Goal: Task Accomplishment & Management: Manage account settings

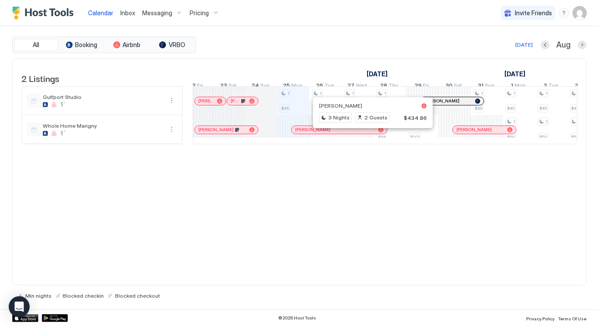
click at [309, 133] on div at bounding box center [309, 129] width 7 height 7
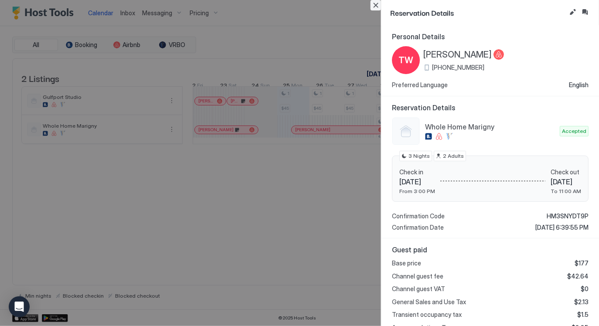
click at [376, 6] on button "Close" at bounding box center [375, 5] width 10 height 10
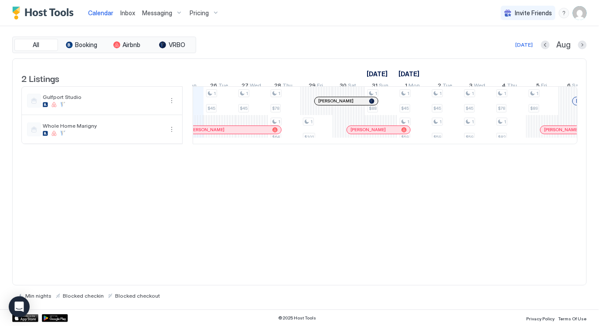
click at [372, 133] on div at bounding box center [372, 129] width 7 height 7
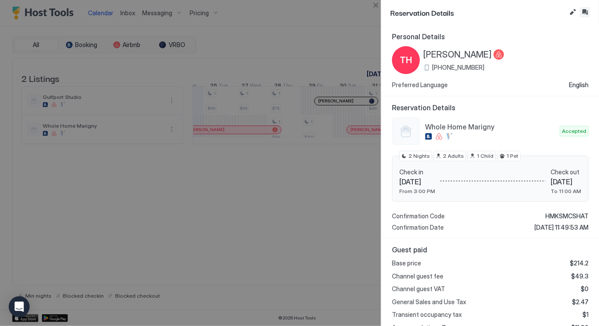
click at [587, 10] on button "Inbox" at bounding box center [584, 12] width 10 height 10
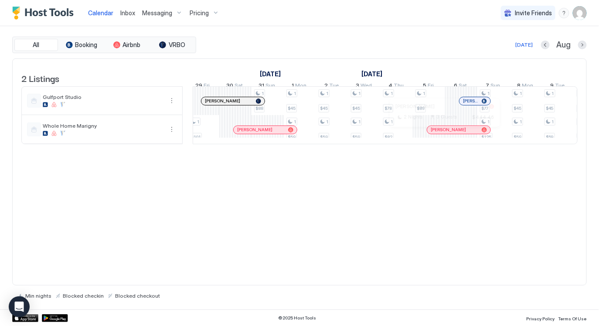
click at [441, 133] on div at bounding box center [441, 129] width 7 height 7
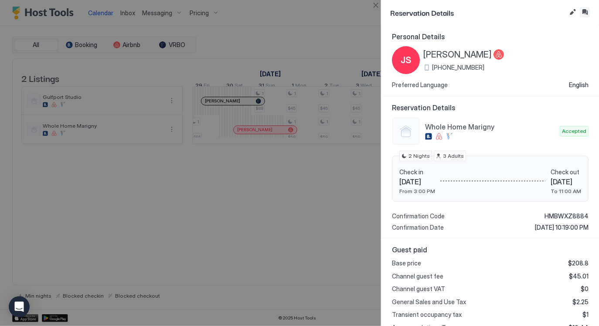
click at [585, 12] on button "Inbox" at bounding box center [584, 12] width 10 height 10
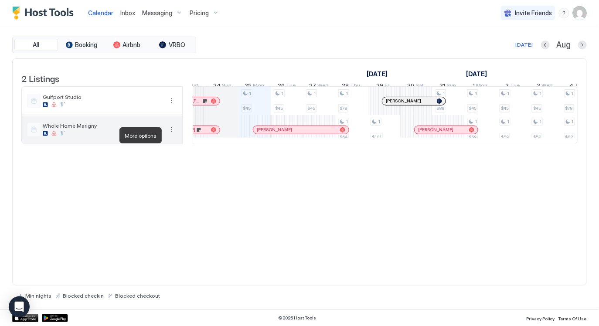
click at [174, 135] on button "More options" at bounding box center [171, 129] width 10 height 10
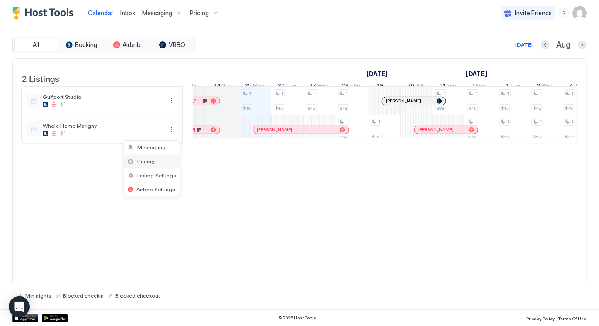
click at [158, 159] on div "Pricing" at bounding box center [151, 162] width 55 height 14
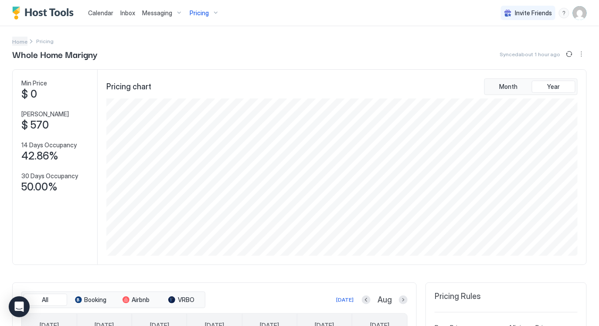
click at [16, 41] on span "Home" at bounding box center [19, 41] width 15 height 7
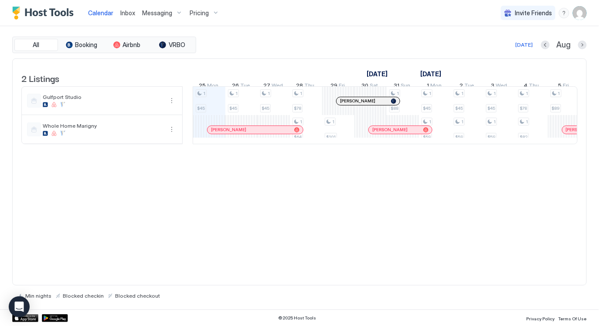
click at [304, 200] on div "2 Listings [DATE] [DATE] 10 Sun 11 Mon 12 Tue 13 Wed 14 Thu 15 Fri 16 Sat 17 Su…" at bounding box center [299, 171] width 574 height 227
click at [582, 14] on img "User profile" at bounding box center [579, 13] width 14 height 14
click at [502, 47] on span "Settings" at bounding box center [502, 49] width 24 height 8
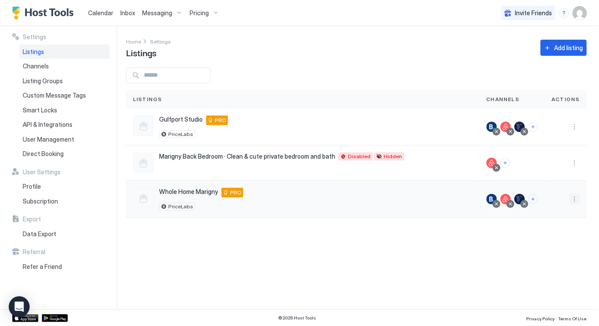
click at [575, 196] on button "More options" at bounding box center [574, 199] width 10 height 10
click at [554, 240] on span "Listing Settings" at bounding box center [554, 239] width 39 height 7
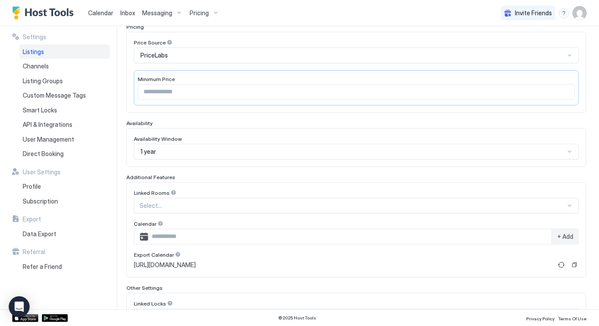
scroll to position [18, 0]
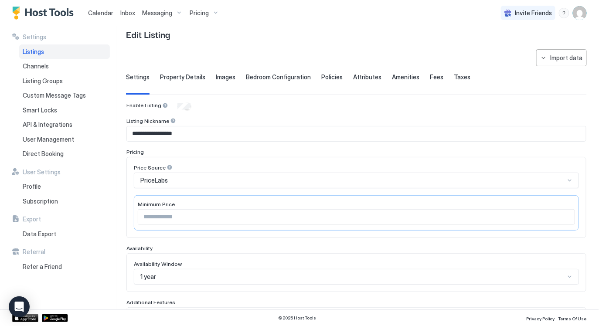
click at [430, 79] on span "Fees" at bounding box center [437, 77] width 14 height 8
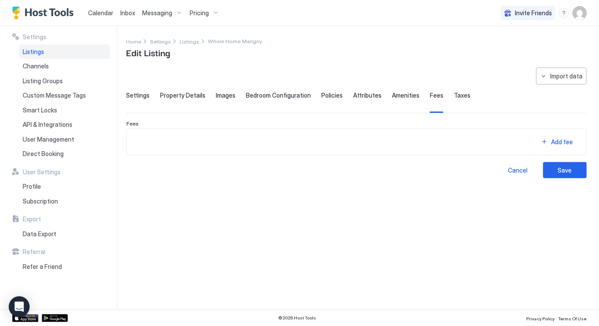
scroll to position [0, 0]
click at [47, 125] on span "API & Integrations" at bounding box center [48, 125] width 50 height 8
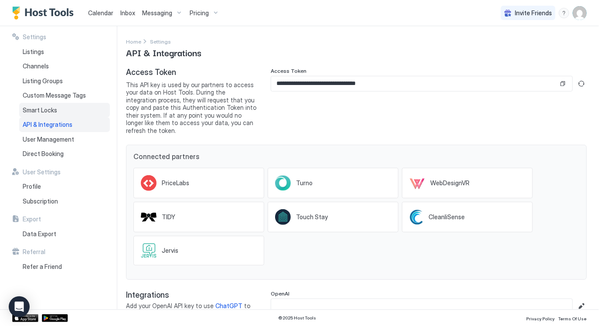
click at [44, 110] on span "Smart Locks" at bounding box center [40, 110] width 34 height 8
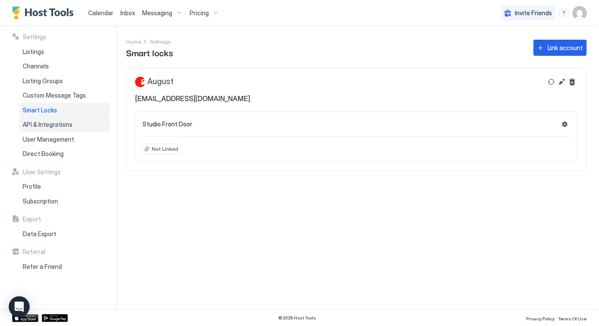
click at [43, 124] on span "API & Integrations" at bounding box center [48, 125] width 50 height 8
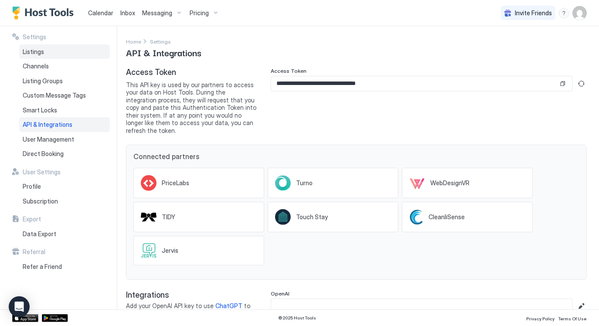
click at [51, 55] on div "Listings" at bounding box center [64, 51] width 91 height 15
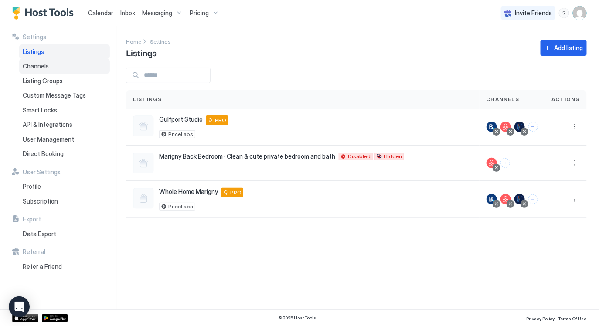
click at [51, 71] on div "Channels" at bounding box center [64, 66] width 91 height 15
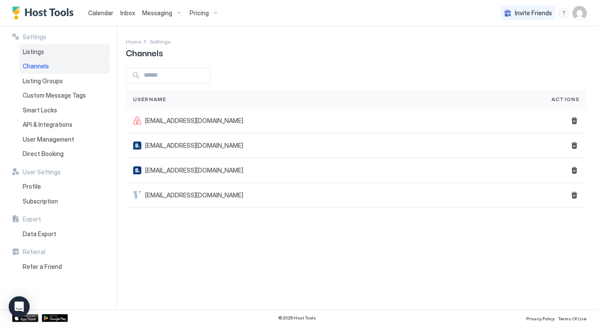
click at [42, 46] on div "Listings" at bounding box center [64, 51] width 91 height 15
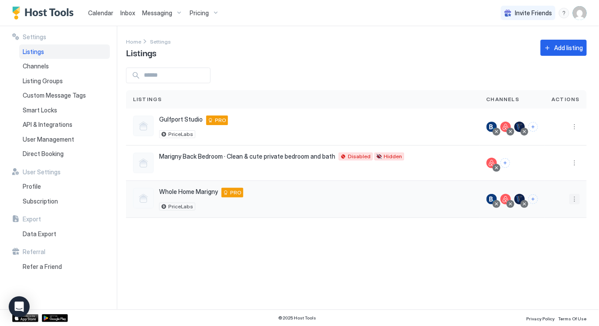
click at [574, 203] on button "More options" at bounding box center [574, 199] width 10 height 10
click at [558, 226] on div "Pricing" at bounding box center [552, 225] width 60 height 14
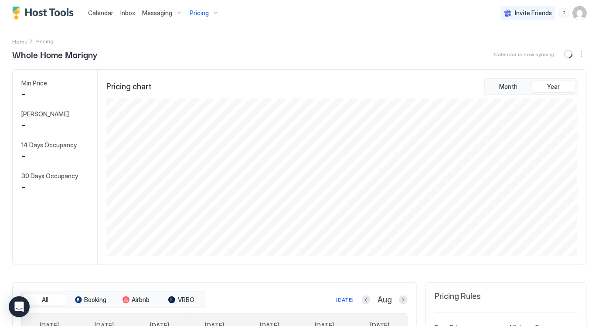
scroll to position [158, 473]
click at [568, 53] on button "Sync prices" at bounding box center [569, 54] width 10 height 10
click at [581, 54] on button "More options" at bounding box center [581, 54] width 10 height 10
click at [432, 61] on div at bounding box center [299, 163] width 599 height 326
click at [569, 55] on button "Sync prices" at bounding box center [569, 54] width 10 height 10
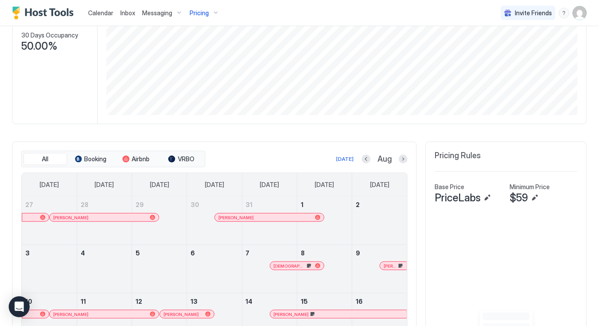
scroll to position [142, 0]
click at [187, 159] on span "VRBO" at bounding box center [186, 158] width 17 height 8
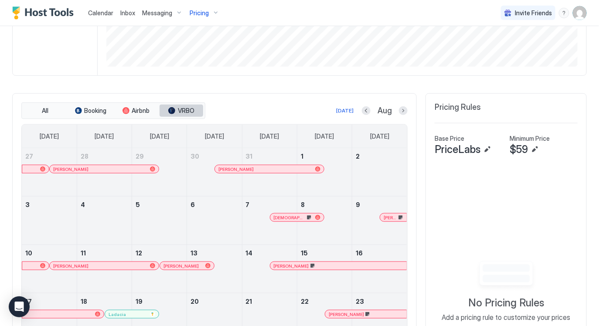
click at [173, 111] on div "tab-group" at bounding box center [171, 110] width 7 height 7
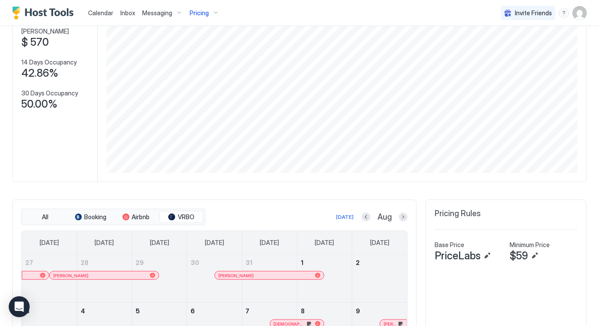
scroll to position [101, 0]
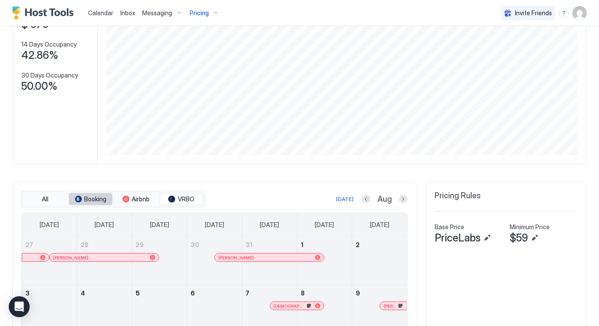
click at [96, 202] on span "Booking" at bounding box center [96, 199] width 22 height 8
click at [100, 193] on button "Booking" at bounding box center [91, 199] width 44 height 12
click at [100, 196] on span "Booking" at bounding box center [96, 199] width 22 height 8
click at [138, 196] on span "Airbnb" at bounding box center [141, 199] width 18 height 8
click at [170, 196] on div "tab-group" at bounding box center [171, 199] width 7 height 7
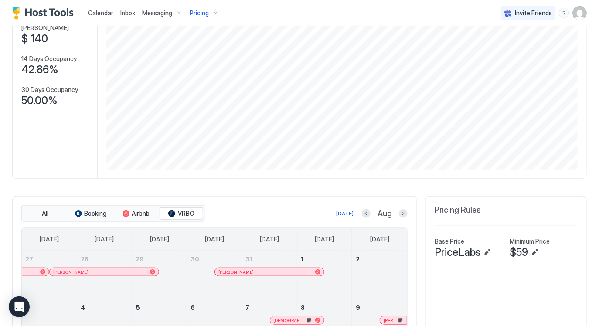
scroll to position [89, 0]
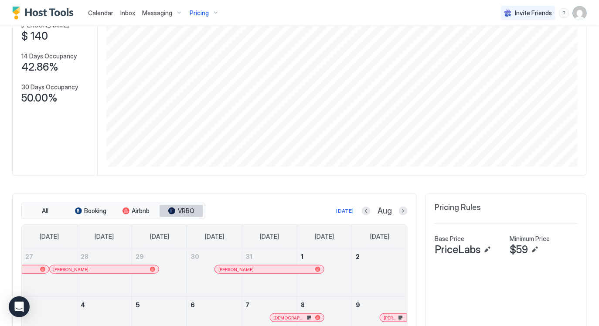
click at [180, 209] on span "VRBO" at bounding box center [186, 211] width 17 height 8
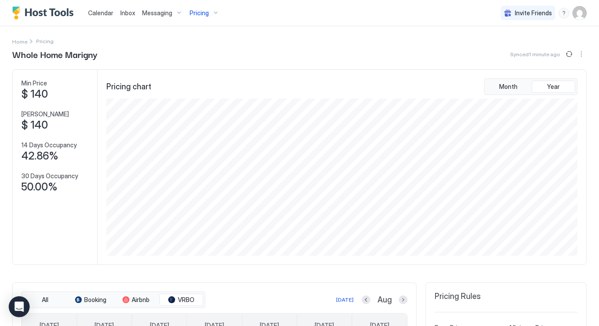
click at [582, 17] on img "User profile" at bounding box center [579, 13] width 14 height 14
click at [149, 23] on div at bounding box center [299, 163] width 599 height 326
click at [17, 39] on span "Home" at bounding box center [19, 41] width 15 height 7
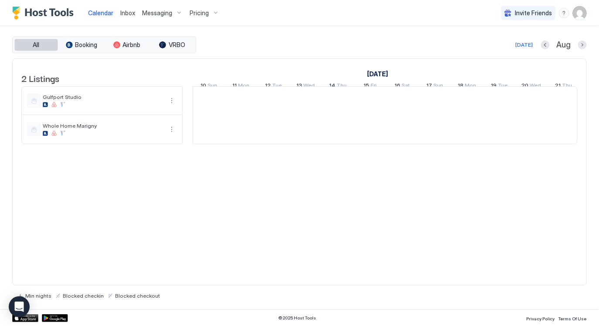
scroll to position [0, 484]
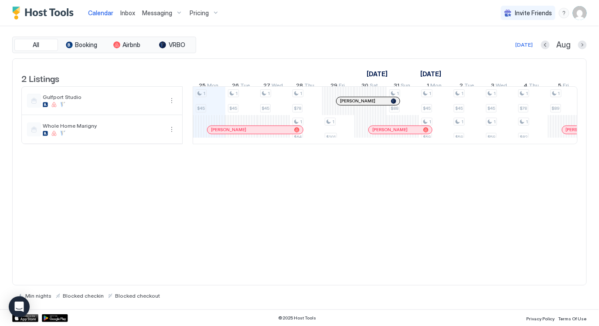
click at [590, 14] on div "Calendar Inbox Messaging Pricing Invite Friends CM" at bounding box center [299, 13] width 599 height 26
click at [581, 13] on img "User profile" at bounding box center [579, 13] width 14 height 14
click at [496, 47] on span "Settings" at bounding box center [502, 49] width 24 height 8
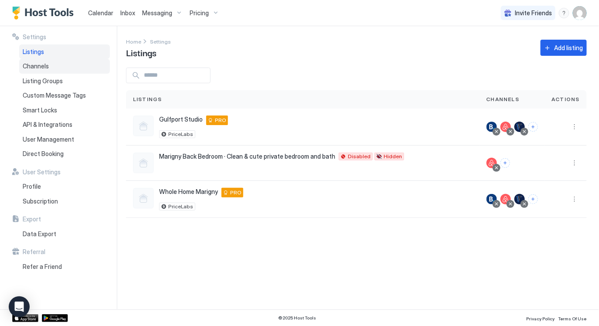
click at [47, 67] on span "Channels" at bounding box center [36, 66] width 26 height 8
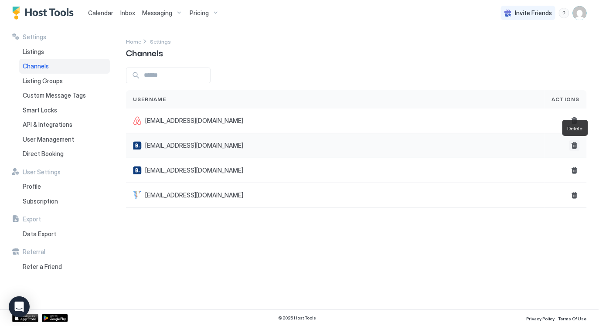
click at [575, 143] on button "Delete" at bounding box center [574, 145] width 10 height 10
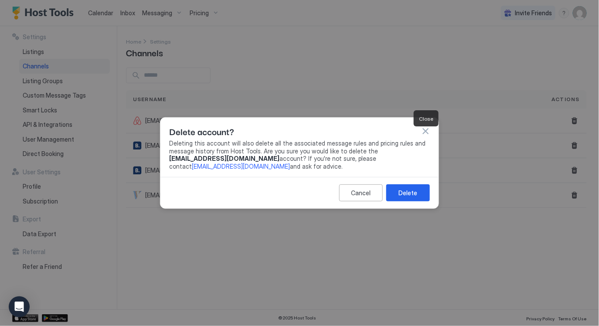
click at [426, 135] on button "button" at bounding box center [425, 131] width 9 height 9
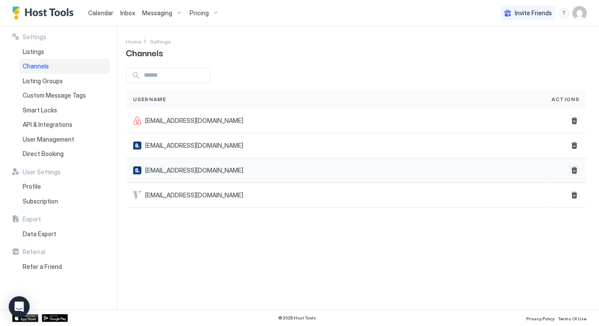
click at [575, 172] on button "Delete" at bounding box center [574, 170] width 10 height 10
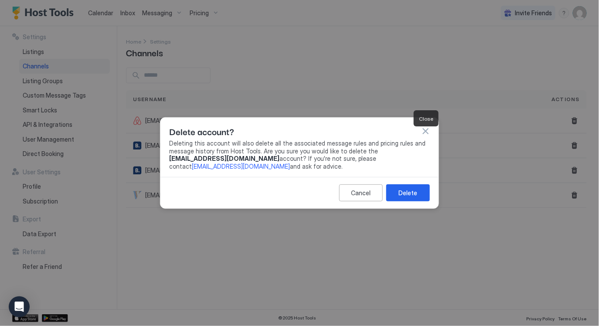
click at [426, 133] on button "button" at bounding box center [425, 131] width 9 height 9
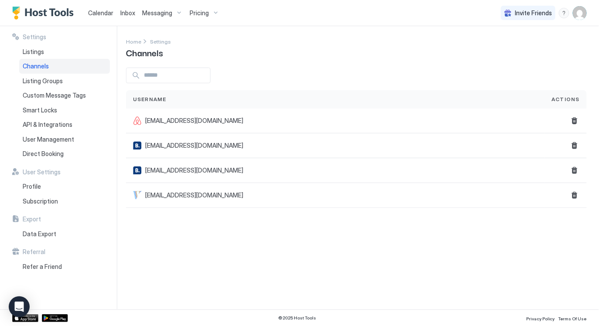
click at [387, 239] on div "Settings Home Settings Channels Username Actions [EMAIL_ADDRESS][DOMAIN_NAME] […" at bounding box center [362, 167] width 473 height 283
click at [576, 145] on button "Delete" at bounding box center [574, 145] width 10 height 10
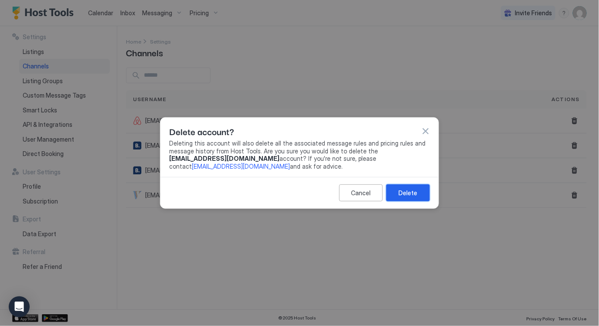
click at [402, 189] on div "Delete" at bounding box center [408, 192] width 19 height 9
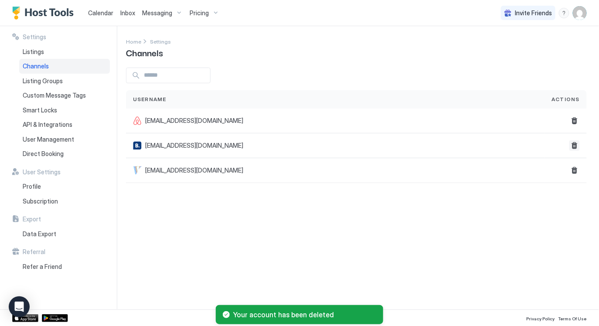
click at [469, 240] on div "Settings Home Settings Channels Username Actions [EMAIL_ADDRESS][DOMAIN_NAME] […" at bounding box center [362, 167] width 473 height 283
click at [42, 52] on span "Listings" at bounding box center [33, 52] width 21 height 8
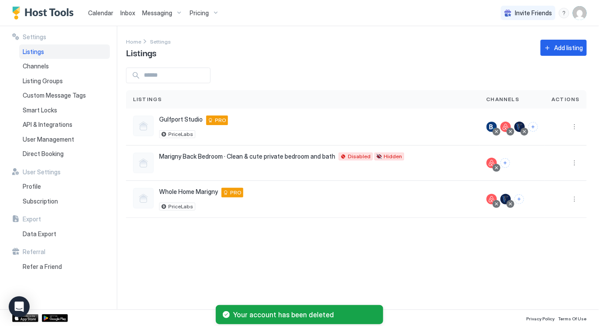
click at [365, 251] on div "Settings Home Settings Listings Add listing Listings Channels Actions Gulfport …" at bounding box center [362, 167] width 473 height 283
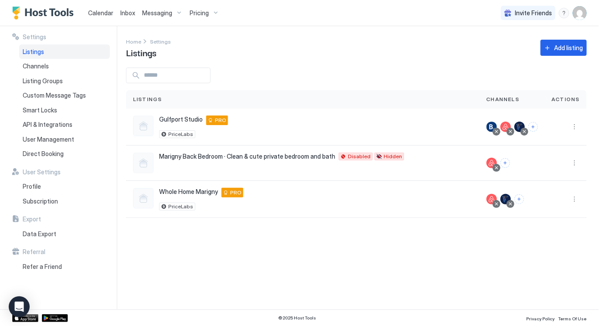
click at [443, 264] on div "Settings Home Settings Listings Add listing Listings Channels Actions Gulfport …" at bounding box center [362, 167] width 473 height 283
click at [523, 198] on button "Connect channels" at bounding box center [519, 199] width 10 height 10
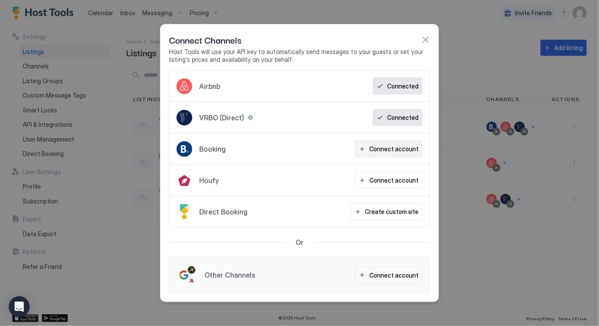
click at [399, 150] on div "Connect account" at bounding box center [393, 148] width 49 height 9
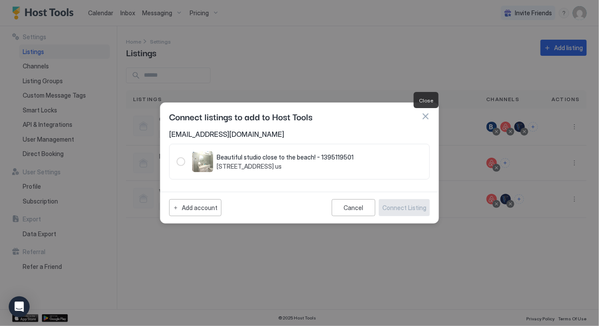
click at [426, 117] on button "button" at bounding box center [425, 116] width 9 height 9
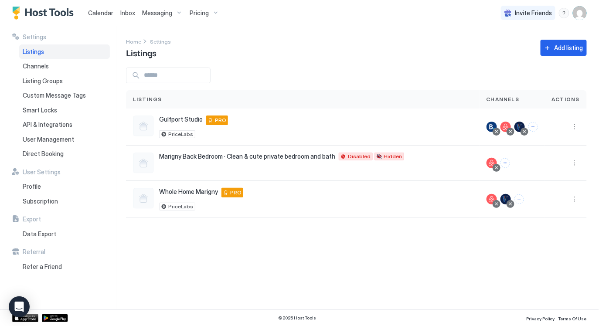
click at [377, 238] on div "Settings Home Settings Listings Add listing Listings Channels Actions Gulfport …" at bounding box center [362, 167] width 473 height 283
click at [51, 66] on div "Channels" at bounding box center [64, 66] width 91 height 15
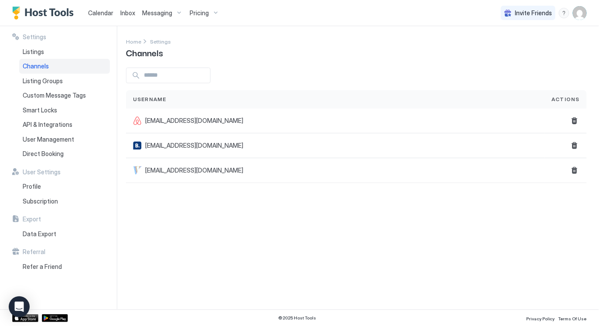
click at [528, 226] on div "Settings Home Settings Channels Username Actions [EMAIL_ADDRESS][DOMAIN_NAME] […" at bounding box center [362, 167] width 473 height 283
click at [47, 81] on span "Listing Groups" at bounding box center [43, 81] width 40 height 8
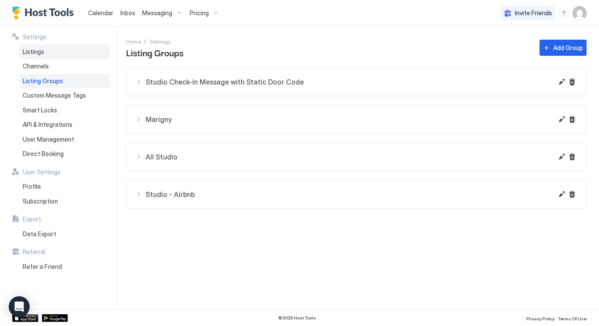
click at [33, 52] on span "Listings" at bounding box center [33, 52] width 21 height 8
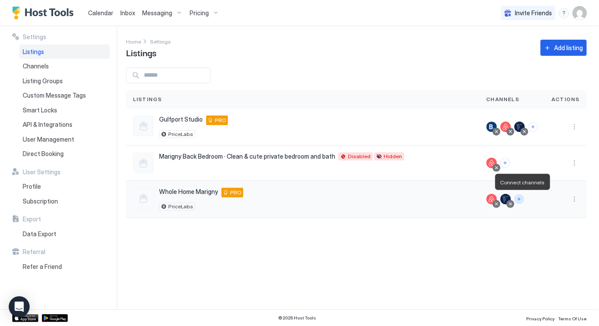
click at [520, 198] on button "Connect channels" at bounding box center [519, 199] width 10 height 10
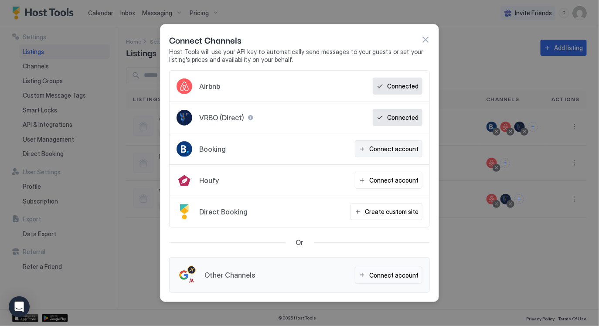
click at [384, 152] on div "Connect account" at bounding box center [393, 148] width 49 height 9
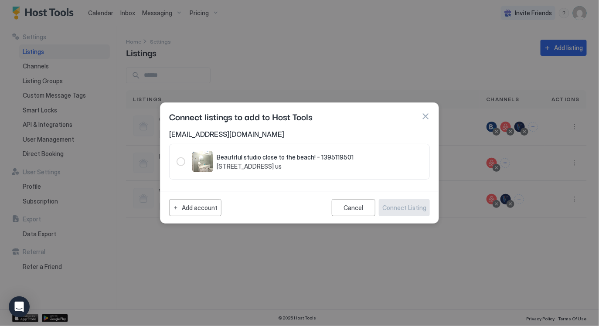
click at [268, 170] on div "Beautiful studio close to the beach! - 1395119501 [STREET_ADDRESS]" at bounding box center [272, 161] width 161 height 21
click at [262, 159] on span "Beautiful studio close to the beach! - 1395119501" at bounding box center [284, 157] width 137 height 8
click at [182, 162] on div "1395119501" at bounding box center [180, 161] width 9 height 9
click at [269, 192] on div "Add account Cancel Connect Listing" at bounding box center [299, 207] width 278 height 31
click at [184, 207] on div "Add account" at bounding box center [200, 207] width 36 height 9
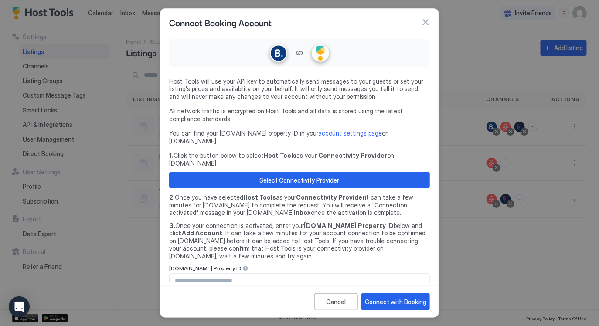
drag, startPoint x: 424, startPoint y: 25, endPoint x: 424, endPoint y: 35, distance: 10.0
click at [424, 35] on div "Connect Booking Account" at bounding box center [299, 22] width 278 height 27
click at [426, 27] on button "button" at bounding box center [425, 22] width 9 height 9
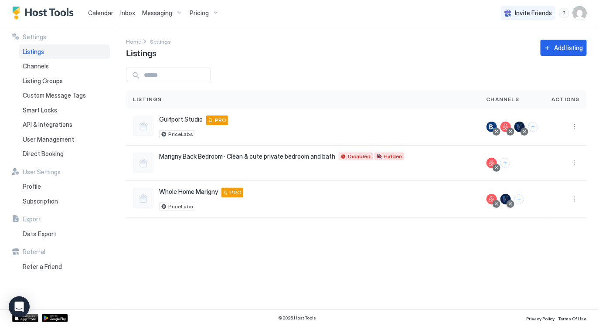
click at [401, 239] on div "Settings Home Settings Listings Add listing Listings Channels Actions Gulfport …" at bounding box center [362, 167] width 473 height 283
click at [53, 65] on div "Channels" at bounding box center [64, 66] width 91 height 15
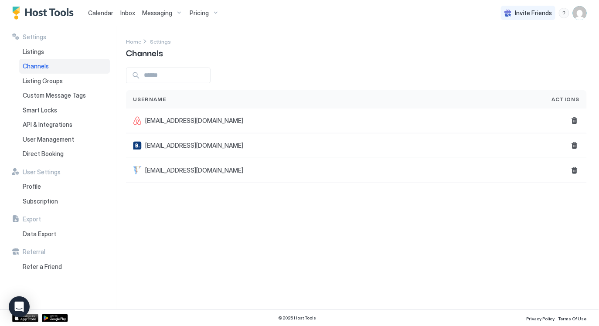
click at [52, 65] on div "Channels" at bounding box center [64, 66] width 91 height 15
click at [575, 145] on button "Delete" at bounding box center [574, 145] width 10 height 10
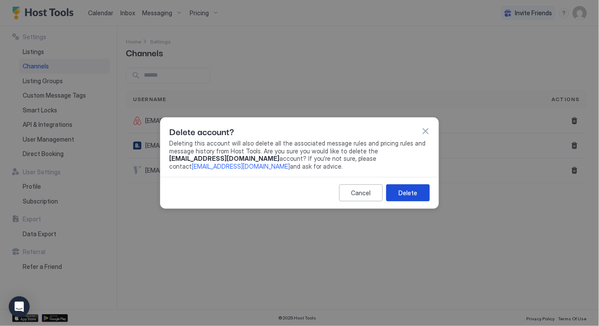
click at [417, 185] on button "Delete" at bounding box center [408, 192] width 44 height 17
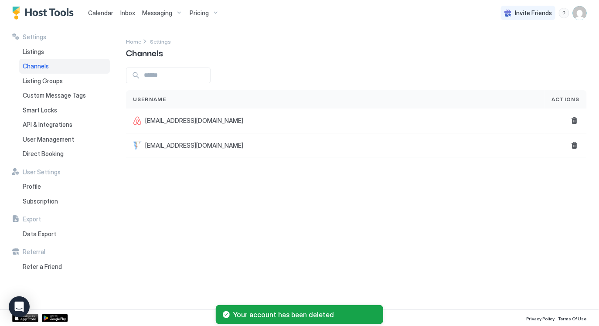
click at [362, 194] on div "Settings Home Settings Channels Username Actions [EMAIL_ADDRESS][DOMAIN_NAME] […" at bounding box center [362, 167] width 473 height 283
click at [36, 57] on div "Listings" at bounding box center [64, 51] width 91 height 15
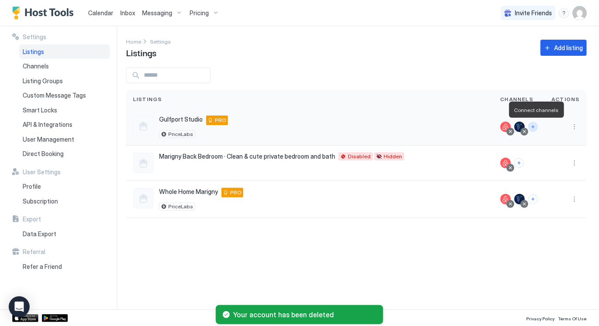
click at [535, 127] on button "Connect channels" at bounding box center [533, 127] width 10 height 10
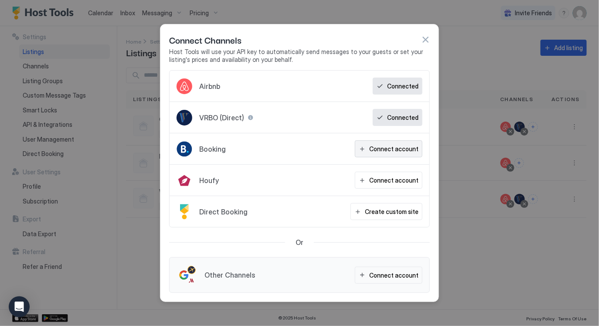
click at [376, 152] on div "Connect account" at bounding box center [393, 148] width 49 height 9
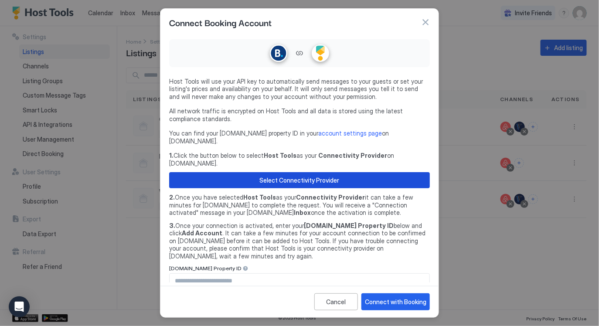
click at [271, 176] on div "Select Connectivity Provider" at bounding box center [300, 180] width 80 height 9
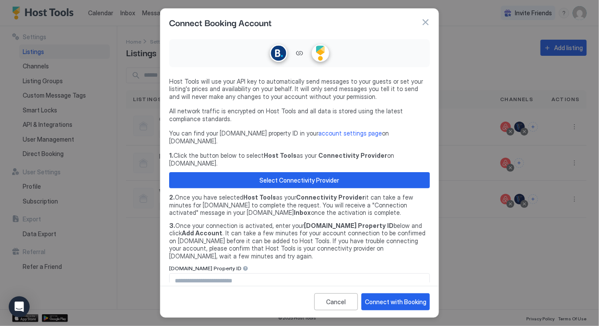
click at [295, 274] on input "Input Field" at bounding box center [299, 281] width 260 height 15
paste input "********"
type input "********"
click at [395, 298] on div "Connect with Booking" at bounding box center [395, 301] width 61 height 9
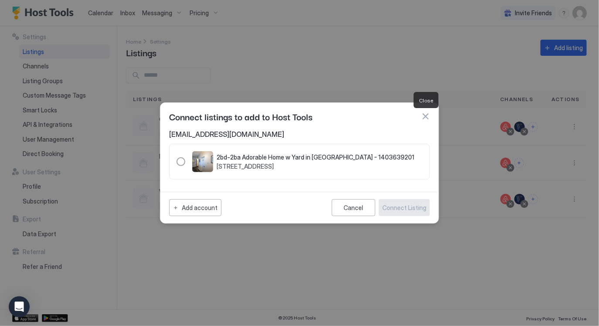
click at [426, 117] on button "button" at bounding box center [425, 116] width 9 height 9
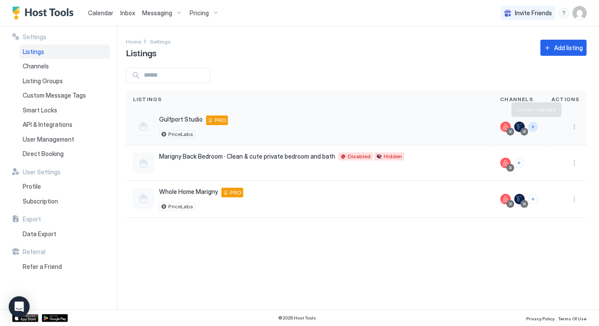
click at [536, 127] on button "Connect channels" at bounding box center [533, 127] width 10 height 10
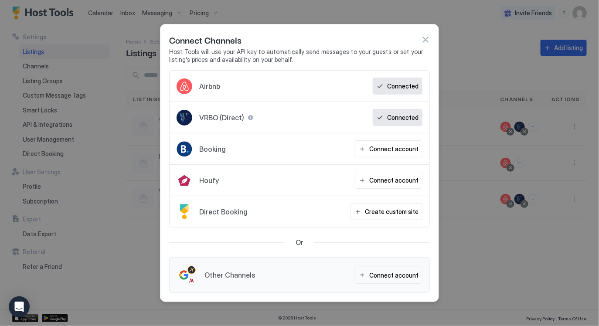
click at [425, 43] on button "button" at bounding box center [425, 39] width 9 height 9
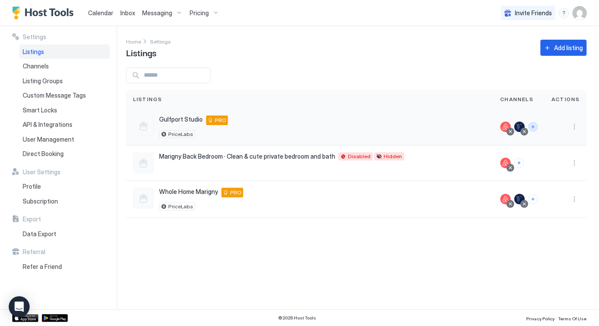
click at [536, 127] on button "Connect channels" at bounding box center [533, 127] width 10 height 10
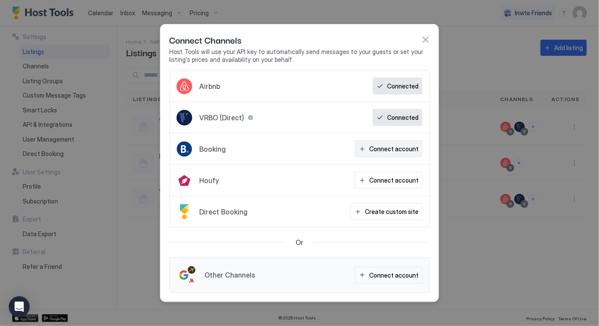
click at [392, 146] on div "Connect account" at bounding box center [393, 148] width 49 height 9
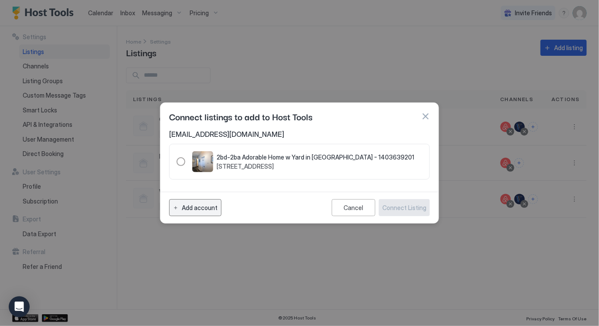
click at [188, 206] on div "Add account" at bounding box center [200, 207] width 36 height 9
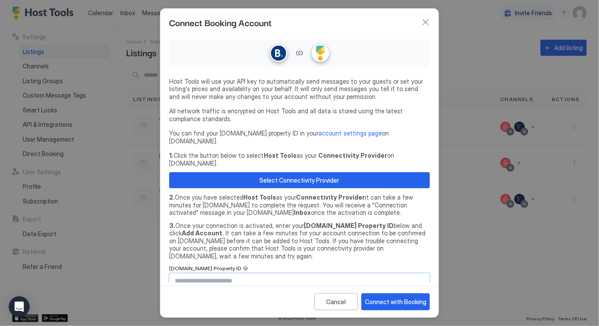
click at [243, 274] on input "Input Field" at bounding box center [299, 281] width 260 height 15
paste input "********"
type input "********"
click at [382, 299] on div "Connect with Booking" at bounding box center [395, 301] width 61 height 9
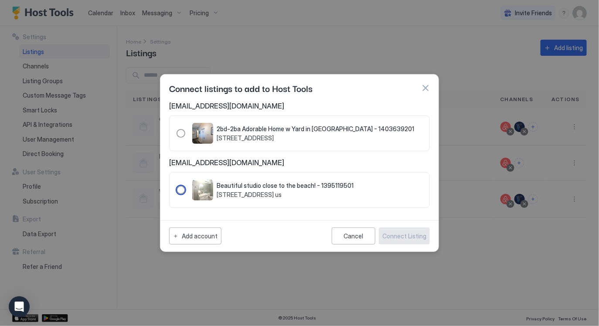
click at [244, 189] on div "Beautiful studio close to the beach! - 1395119501 [STREET_ADDRESS]" at bounding box center [284, 190] width 137 height 17
click at [402, 235] on div "Connect Listing" at bounding box center [404, 235] width 44 height 9
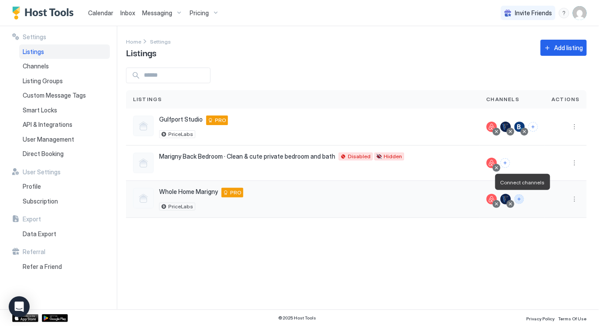
click at [518, 199] on button "Connect channels" at bounding box center [519, 199] width 10 height 10
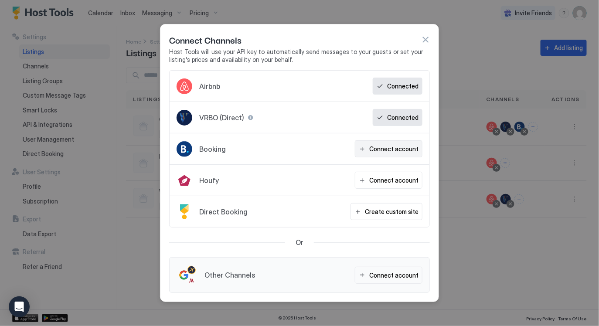
click at [394, 150] on div "Connect account" at bounding box center [393, 148] width 49 height 9
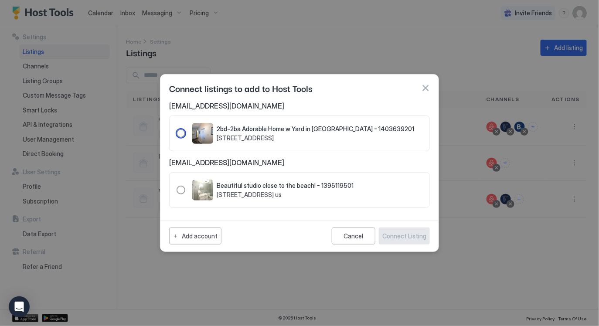
click at [304, 132] on span "2bd-2ba Adorable Home w Yard in [GEOGRAPHIC_DATA] - 1403639201" at bounding box center [314, 129] width 197 height 8
drag, startPoint x: 402, startPoint y: 241, endPoint x: 405, endPoint y: 253, distance: 12.7
click at [402, 241] on button "Connect Listing" at bounding box center [404, 235] width 51 height 17
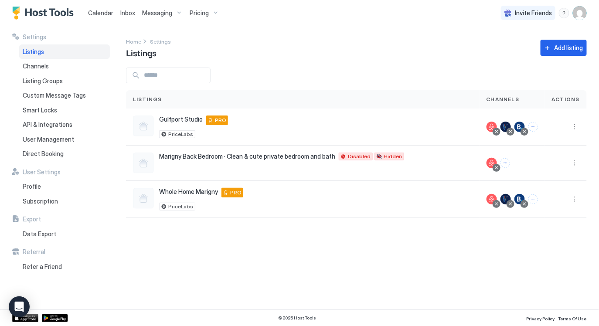
click at [410, 267] on div "Settings Home Settings Listings Add listing Listings Channels Actions Gulfport …" at bounding box center [362, 167] width 473 height 283
click at [412, 270] on div "Settings Home Settings Listings Add listing Listings Channels Actions Gulfport …" at bounding box center [362, 167] width 473 height 283
click at [47, 68] on span "Channels" at bounding box center [36, 66] width 26 height 8
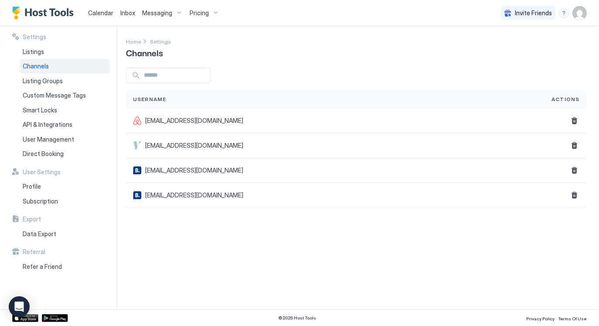
click at [282, 246] on div "Settings Home Settings Channels Username Actions [EMAIL_ADDRESS][DOMAIN_NAME] […" at bounding box center [362, 167] width 473 height 283
click at [30, 51] on span "Listings" at bounding box center [33, 52] width 21 height 8
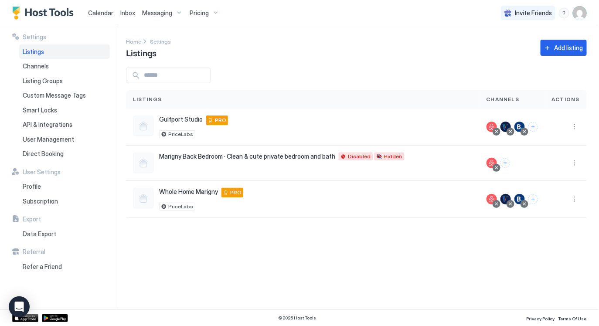
click at [250, 271] on div "Settings Home Settings Listings Add listing Listings Channels Actions Gulfport …" at bounding box center [362, 167] width 473 height 283
click at [98, 10] on span "Calendar" at bounding box center [100, 12] width 25 height 7
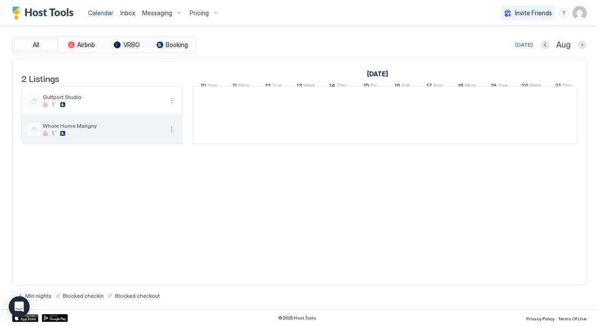
scroll to position [0, 484]
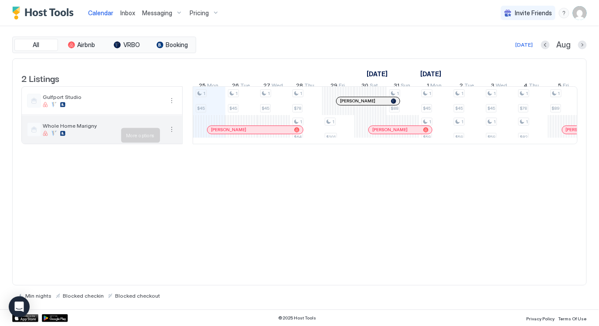
click at [172, 132] on button "More options" at bounding box center [171, 129] width 10 height 10
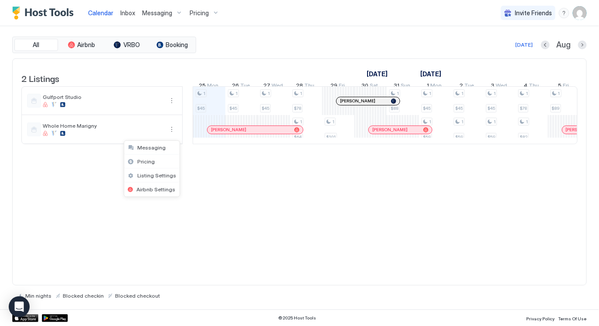
click at [188, 185] on div at bounding box center [299, 163] width 599 height 326
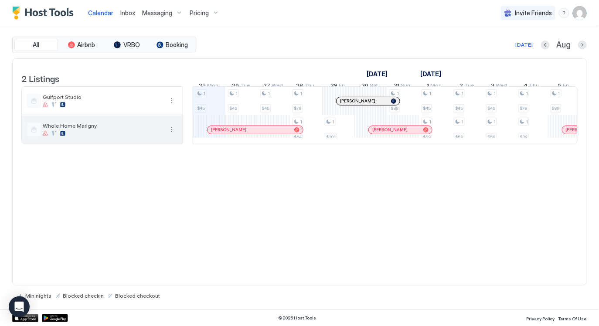
click at [171, 135] on button "More options" at bounding box center [171, 129] width 10 height 10
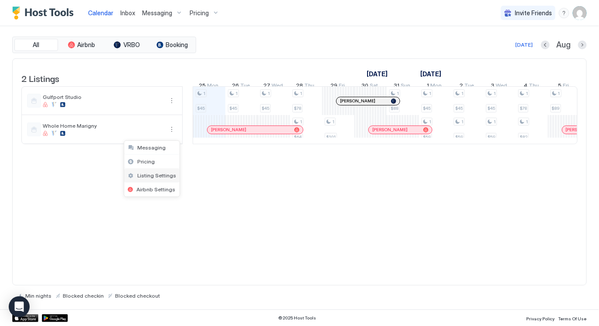
click at [154, 172] on span "Listing Settings" at bounding box center [156, 175] width 39 height 7
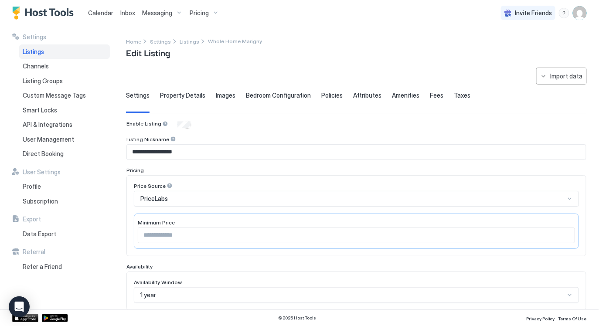
click at [99, 14] on span "Calendar" at bounding box center [100, 12] width 25 height 7
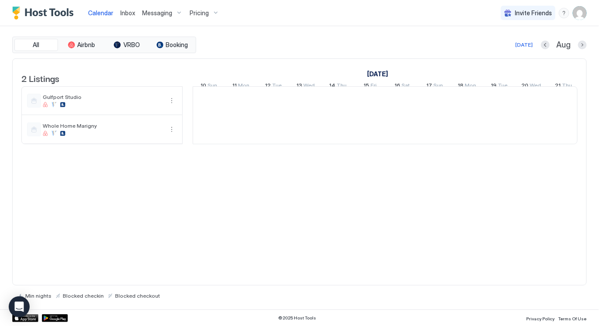
scroll to position [0, 484]
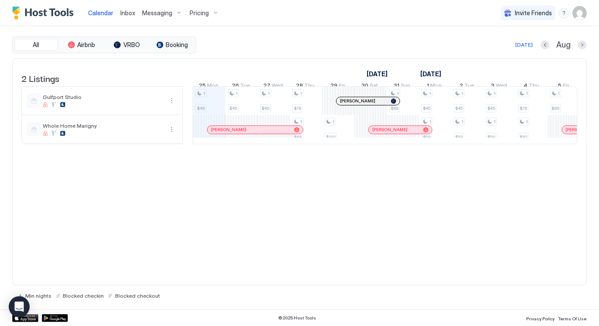
click at [241, 217] on div "2 Listings [DATE] [DATE] 10 Sun 11 Mon 12 Tue 13 Wed 14 Thu 15 Fri 16 Sat 17 Su…" at bounding box center [299, 171] width 574 height 227
click at [578, 13] on img "User profile" at bounding box center [579, 13] width 14 height 14
click at [524, 49] on div "Settings" at bounding box center [531, 48] width 111 height 15
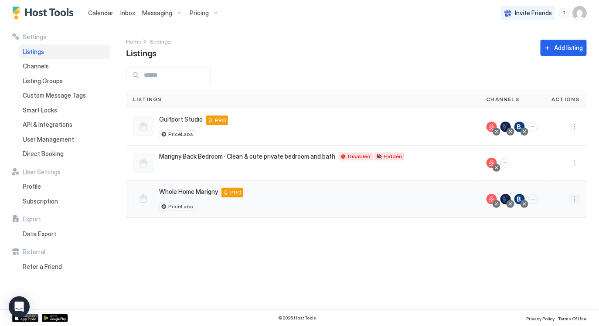
click at [575, 198] on button "More options" at bounding box center [574, 199] width 10 height 10
click at [551, 225] on div "Pricing" at bounding box center [552, 225] width 60 height 14
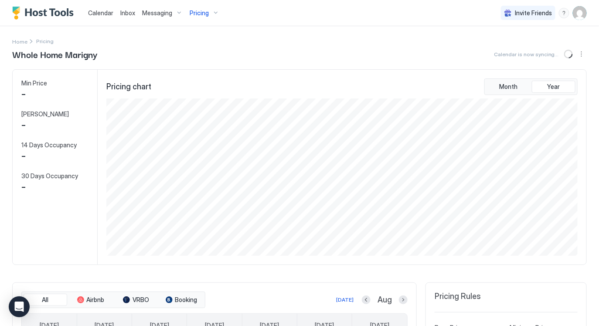
scroll to position [158, 473]
click at [569, 53] on button "Sync prices" at bounding box center [569, 54] width 10 height 10
click at [23, 308] on icon "Open Intercom Messenger" at bounding box center [19, 306] width 10 height 11
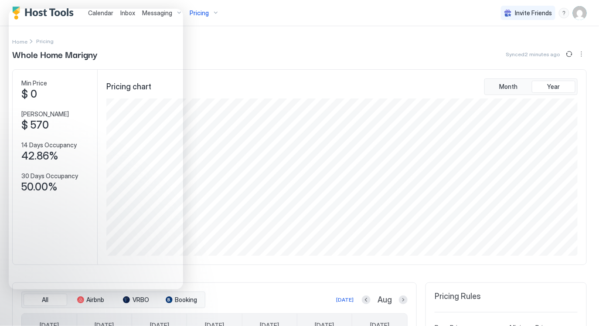
click at [293, 42] on div "Home Pricing" at bounding box center [299, 41] width 574 height 9
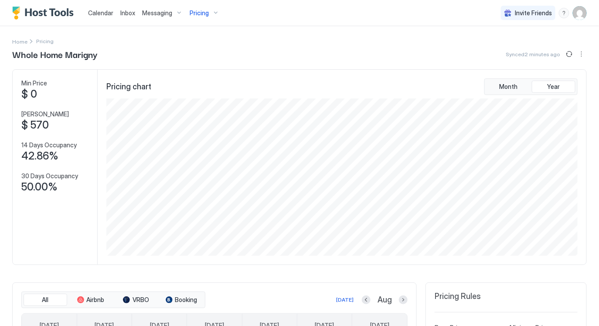
click at [105, 13] on span "Calendar" at bounding box center [100, 12] width 25 height 7
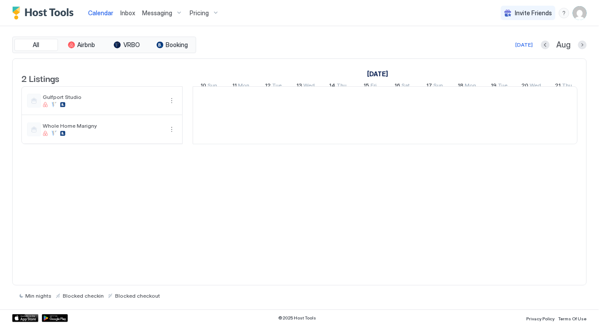
scroll to position [0, 484]
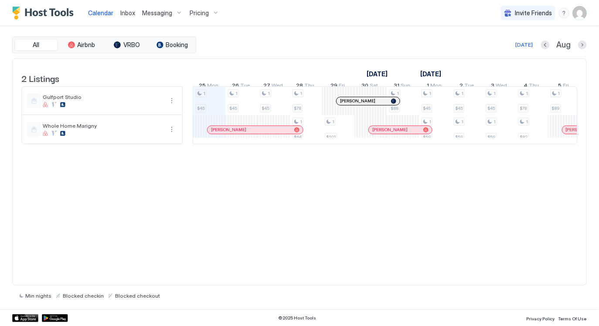
click at [580, 15] on img "User profile" at bounding box center [579, 13] width 14 height 14
click at [516, 47] on div "Settings" at bounding box center [531, 48] width 111 height 15
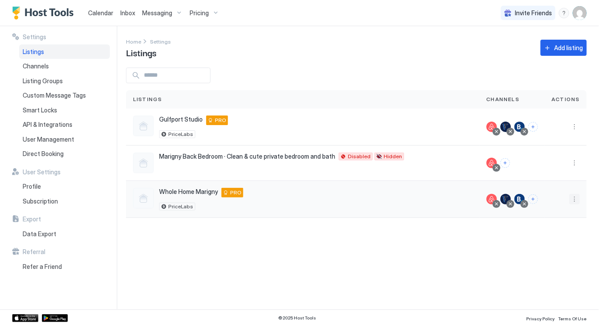
click at [572, 199] on button "More options" at bounding box center [574, 199] width 10 height 10
click at [548, 237] on span "Listing Settings" at bounding box center [554, 239] width 39 height 7
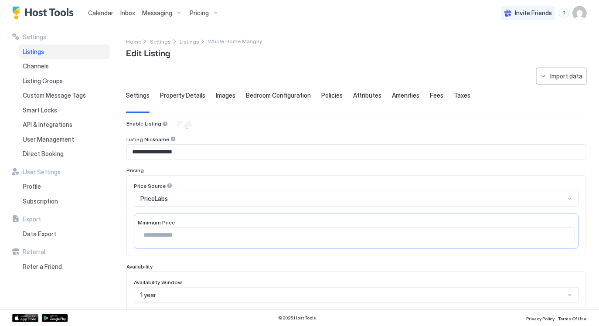
click at [186, 94] on span "Property Details" at bounding box center [182, 95] width 45 height 8
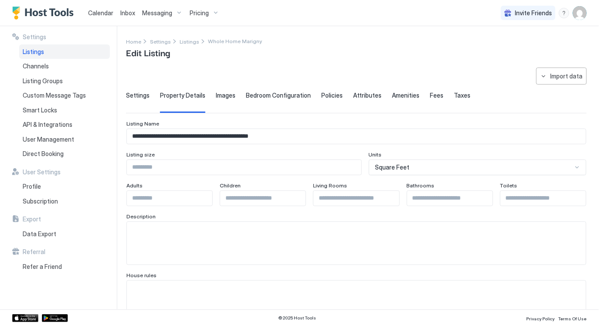
drag, startPoint x: 222, startPoint y: 93, endPoint x: 226, endPoint y: 97, distance: 5.9
click at [222, 93] on span "Images" at bounding box center [226, 95] width 20 height 8
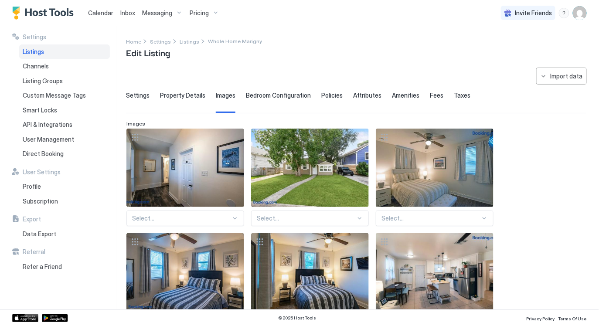
click at [259, 101] on div "Bedroom Configuration" at bounding box center [278, 101] width 65 height 21
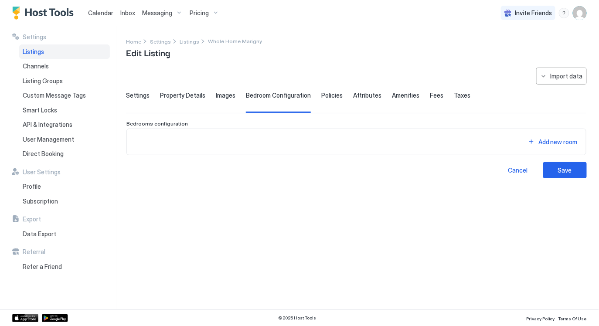
click at [329, 96] on span "Policies" at bounding box center [331, 95] width 21 height 8
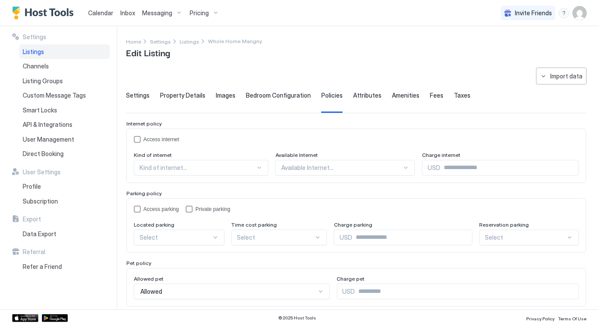
click at [577, 9] on img "User profile" at bounding box center [579, 13] width 14 height 14
click at [492, 51] on span "Settings" at bounding box center [502, 49] width 24 height 8
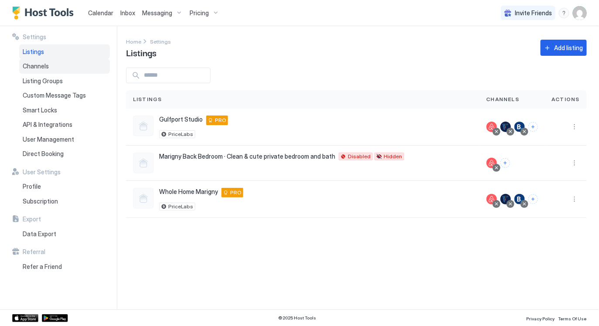
click at [45, 67] on span "Channels" at bounding box center [36, 66] width 26 height 8
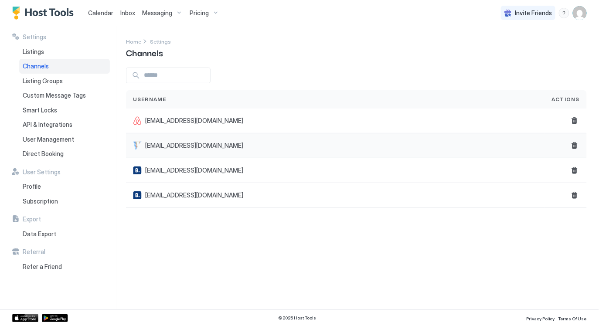
click at [441, 142] on div "[EMAIL_ADDRESS][DOMAIN_NAME]" at bounding box center [335, 145] width 405 height 9
click at [47, 121] on span "API & Integrations" at bounding box center [48, 125] width 50 height 8
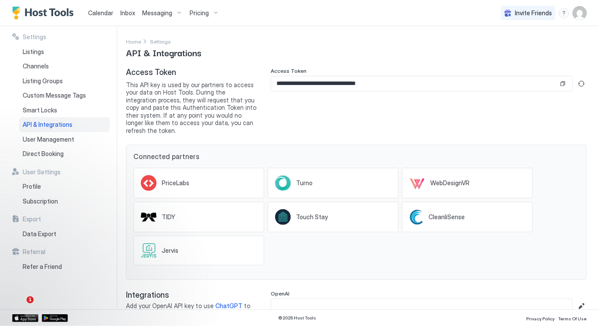
click at [99, 7] on div "Calendar" at bounding box center [101, 13] width 32 height 16
click at [103, 12] on span "Calendar" at bounding box center [100, 12] width 25 height 7
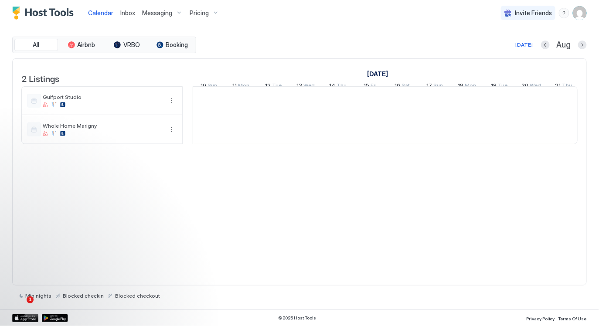
scroll to position [0, 484]
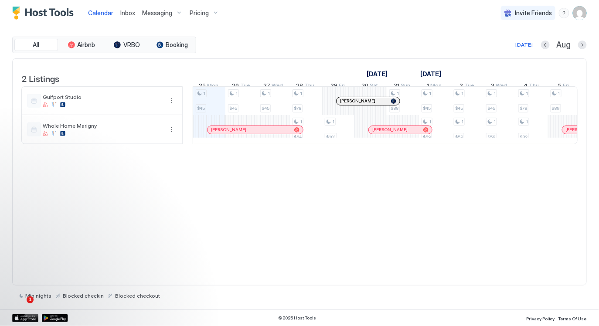
click at [577, 15] on img "User profile" at bounding box center [579, 13] width 14 height 14
click at [522, 47] on div "Settings" at bounding box center [531, 48] width 111 height 15
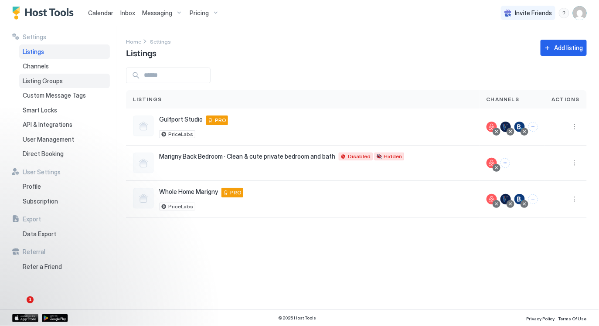
click at [44, 85] on div "Listing Groups" at bounding box center [64, 81] width 91 height 15
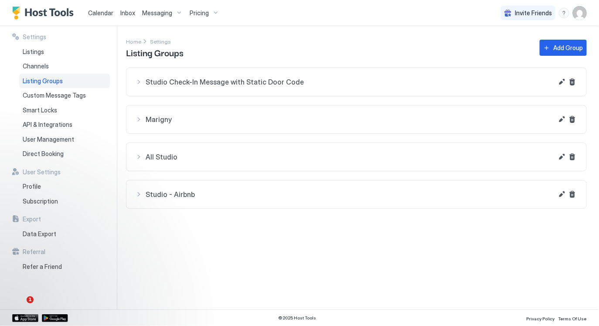
click at [404, 86] on span "Marigny" at bounding box center [348, 82] width 407 height 9
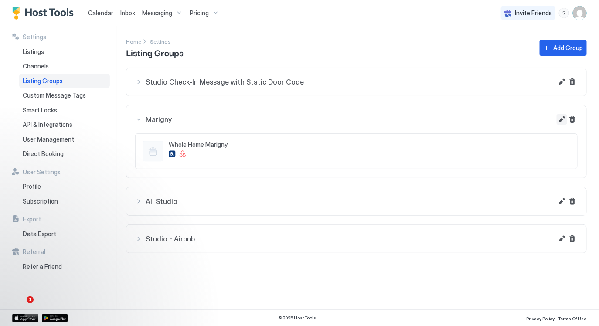
click at [563, 87] on button "Edit" at bounding box center [561, 82] width 10 height 10
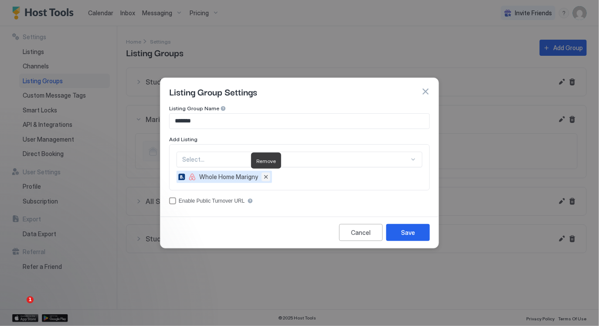
click at [267, 179] on button "Remove" at bounding box center [265, 176] width 9 height 9
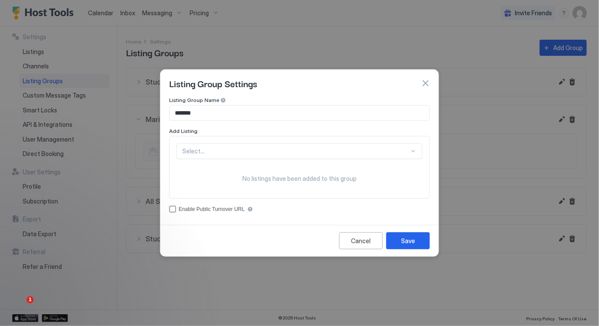
click at [283, 155] on div at bounding box center [295, 151] width 227 height 8
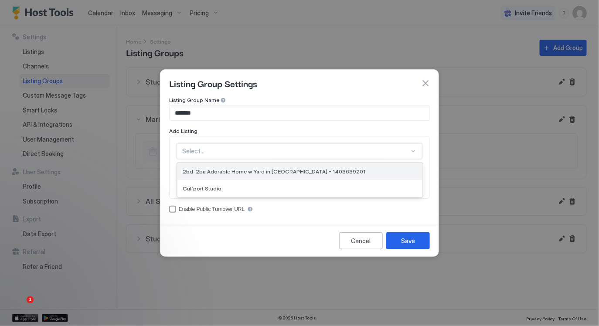
click at [276, 170] on span "2bd-2ba Adorable Home w Yard in [GEOGRAPHIC_DATA] - 1403639201" at bounding box center [274, 171] width 183 height 7
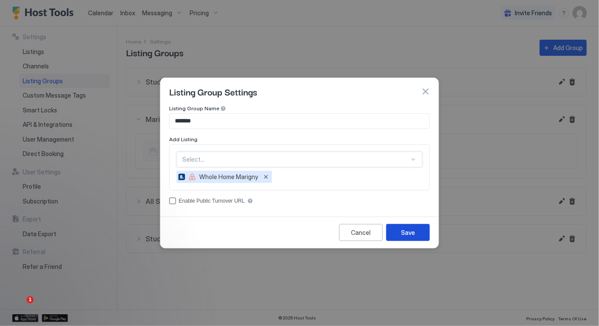
click at [411, 232] on div "Save" at bounding box center [408, 232] width 14 height 9
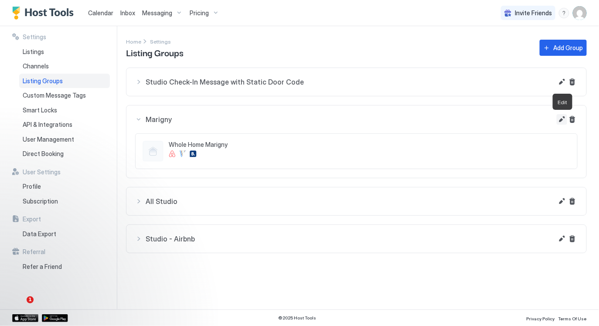
click at [561, 121] on button "Edit" at bounding box center [561, 119] width 10 height 10
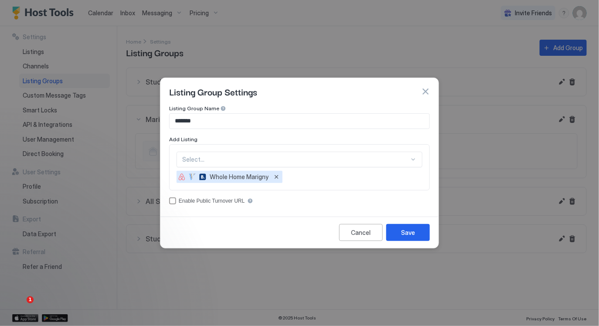
click at [220, 200] on div "Enable Public Turnover URL" at bounding box center [212, 201] width 66 height 6
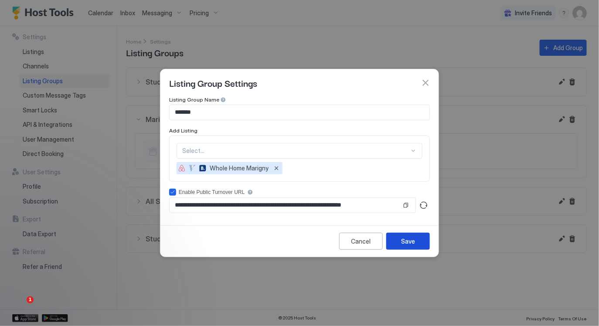
click at [403, 242] on div "Save" at bounding box center [408, 241] width 14 height 9
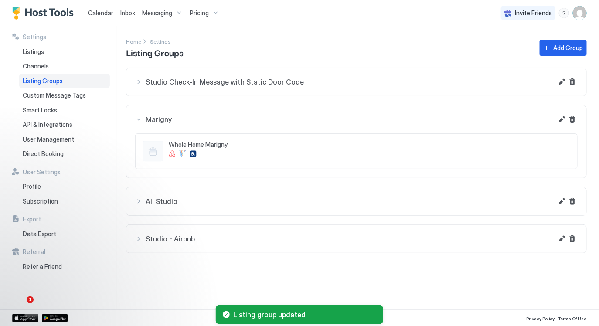
click at [173, 86] on span "All Studio" at bounding box center [348, 82] width 407 height 9
click at [558, 87] on button "Edit" at bounding box center [561, 82] width 10 height 10
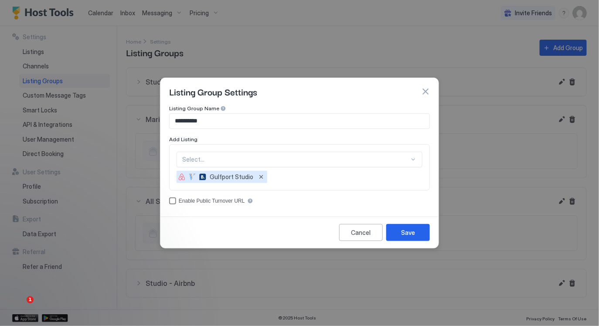
click at [220, 202] on div "Enable Public Turnover URL" at bounding box center [212, 201] width 66 height 6
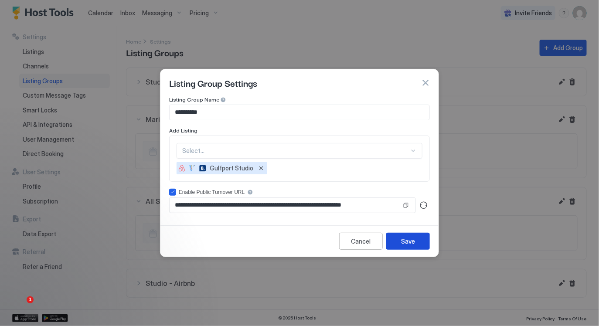
click at [406, 242] on div "Save" at bounding box center [408, 241] width 14 height 9
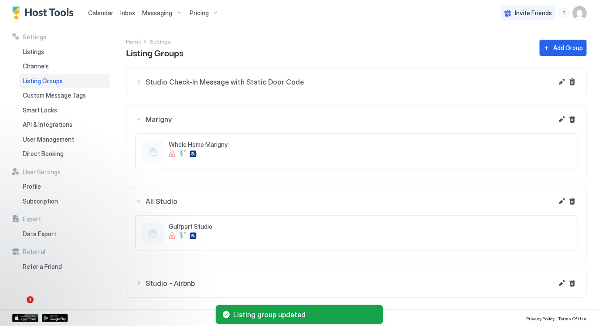
click at [99, 18] on div "Calendar" at bounding box center [101, 13] width 32 height 16
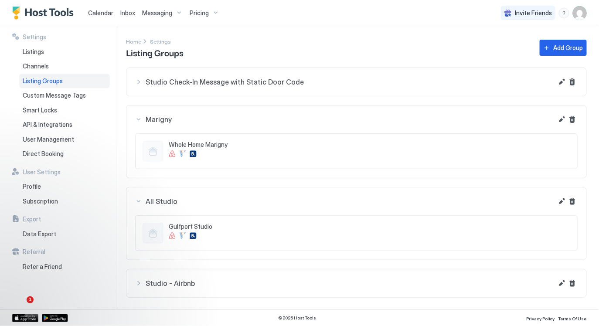
click at [99, 13] on span "Calendar" at bounding box center [100, 12] width 25 height 7
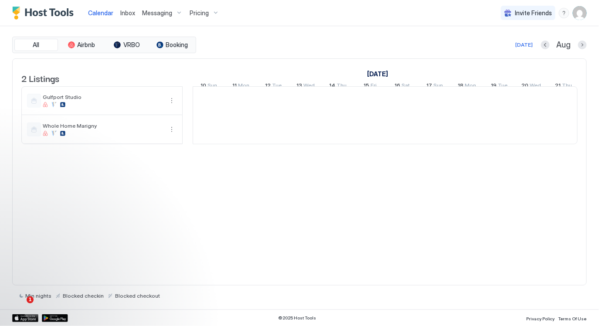
scroll to position [0, 484]
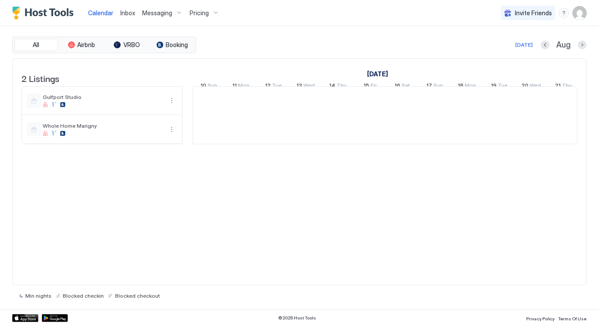
scroll to position [0, 484]
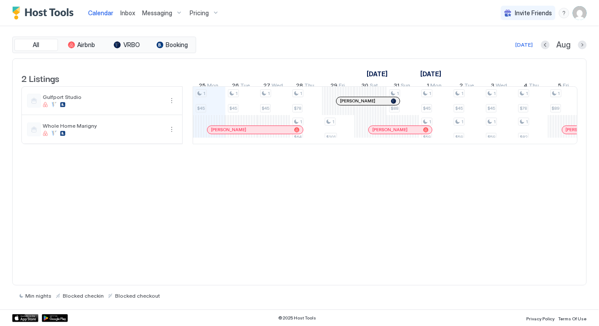
click at [294, 220] on div "2 Listings [DATE] [DATE] 10 Sun 11 Mon 12 Tue 13 Wed 14 Thu 15 Fri 16 Sat 17 Su…" at bounding box center [299, 171] width 574 height 227
click at [573, 16] on img "User profile" at bounding box center [579, 13] width 14 height 14
click at [496, 50] on span "Settings" at bounding box center [502, 49] width 24 height 8
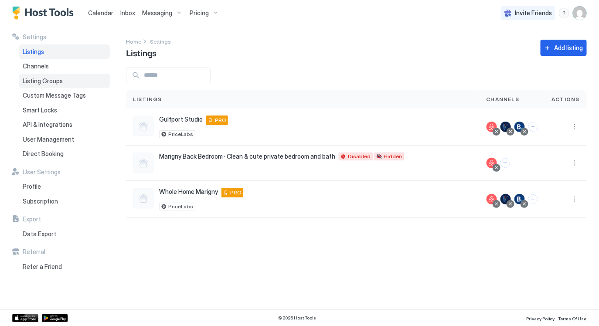
click at [47, 84] on span "Listing Groups" at bounding box center [43, 81] width 40 height 8
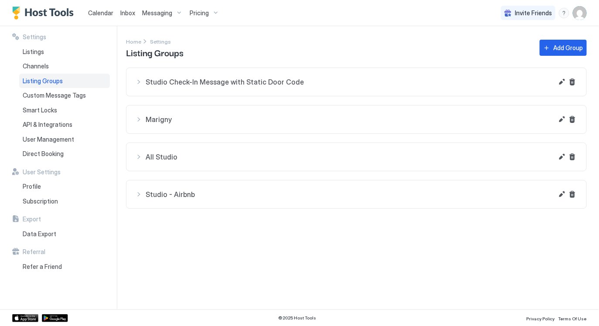
click at [393, 86] on span "Marigny" at bounding box center [348, 82] width 407 height 9
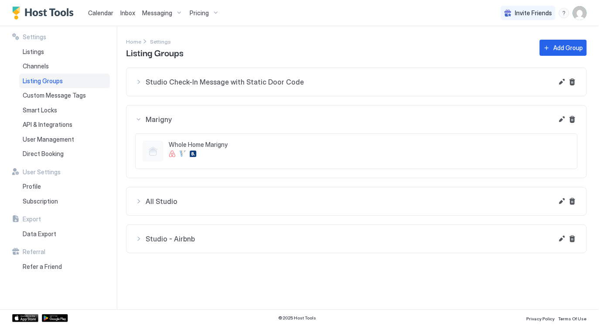
click at [389, 124] on div "Whole Home Marigny" at bounding box center [369, 113] width 401 height 21
click at [556, 87] on div "button" at bounding box center [561, 82] width 10 height 10
click at [560, 87] on button "Edit" at bounding box center [561, 82] width 10 height 10
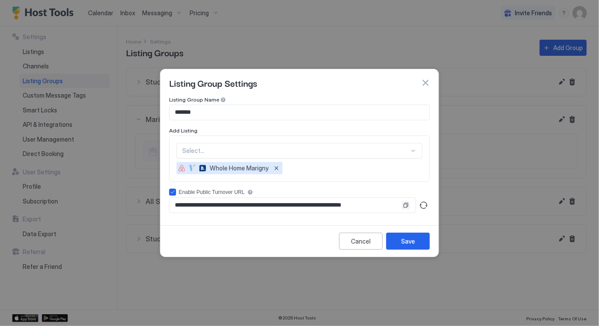
click at [405, 205] on button "Copy" at bounding box center [405, 205] width 9 height 9
click at [426, 82] on button "button" at bounding box center [425, 82] width 9 height 9
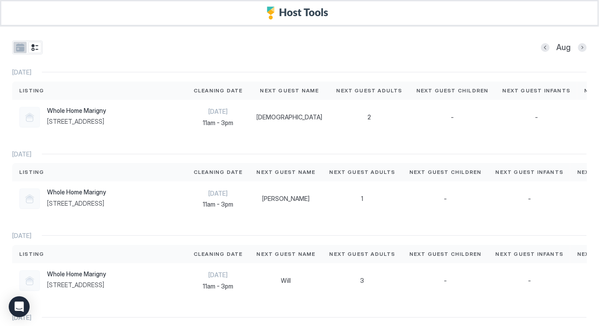
click at [22, 47] on button "tab-group" at bounding box center [20, 47] width 13 height 11
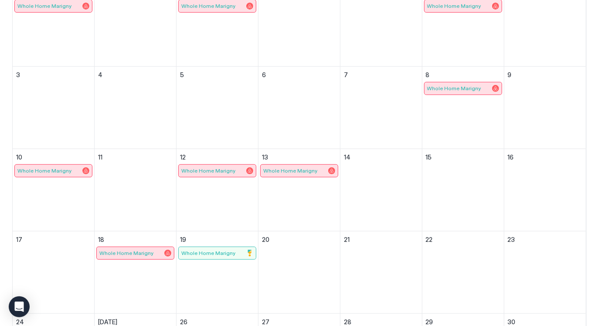
scroll to position [111, 0]
